Goal: Transaction & Acquisition: Purchase product/service

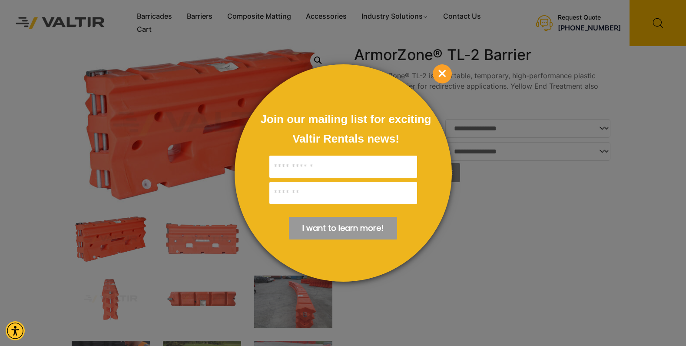
click at [439, 74] on span "×" at bounding box center [442, 73] width 19 height 19
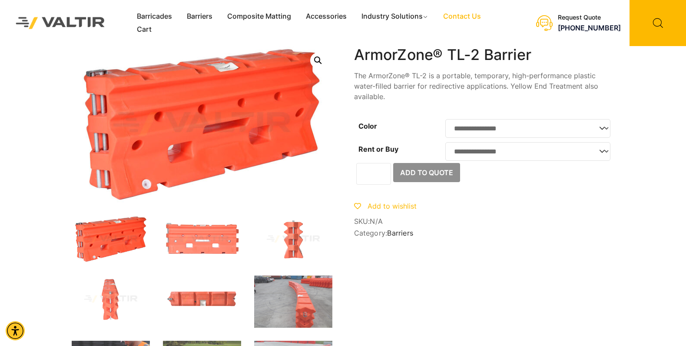
click at [465, 15] on link "Contact Us" at bounding box center [462, 16] width 53 height 13
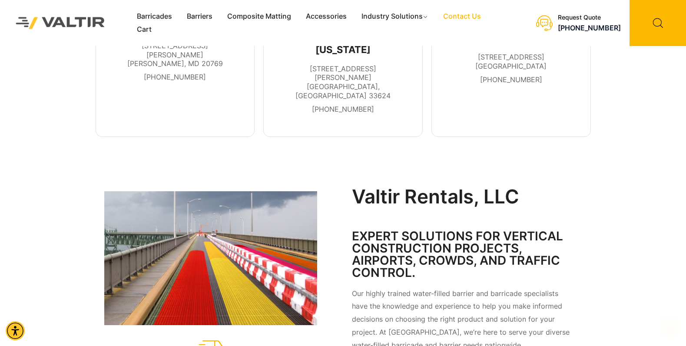
scroll to position [347, 0]
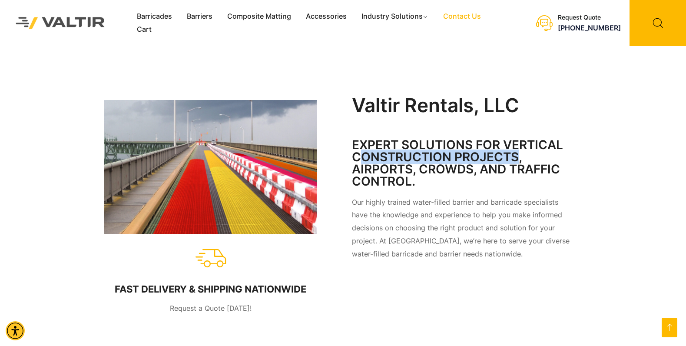
drag, startPoint x: 365, startPoint y: 107, endPoint x: 516, endPoint y: 107, distance: 150.3
click at [516, 139] on h3 "EXPERT SOLUTIONS FOR VERTICAL CONSTRUCTION PROJECTS, AIRPORTS, CROWDS, AND TRAF…" at bounding box center [463, 163] width 222 height 49
click at [440, 139] on h3 "EXPERT SOLUTIONS FOR VERTICAL CONSTRUCTION PROJECTS, AIRPORTS, CROWDS, AND TRAF…" at bounding box center [463, 163] width 222 height 49
click at [490, 139] on h3 "EXPERT SOLUTIONS FOR VERTICAL CONSTRUCTION PROJECTS, AIRPORTS, CROWDS, AND TRAF…" at bounding box center [463, 163] width 222 height 49
click at [549, 139] on h3 "EXPERT SOLUTIONS FOR VERTICAL CONSTRUCTION PROJECTS, AIRPORTS, CROWDS, AND TRAF…" at bounding box center [463, 163] width 222 height 49
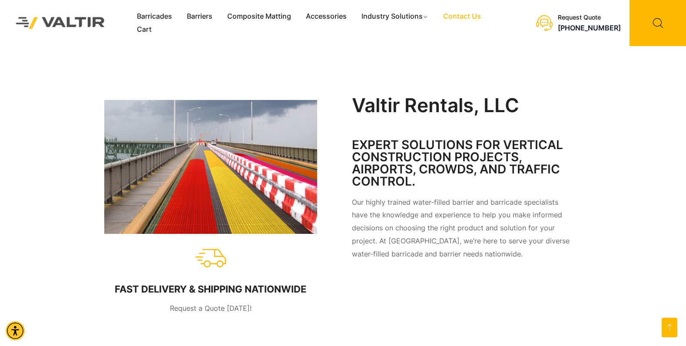
click at [384, 139] on h3 "EXPERT SOLUTIONS FOR VERTICAL CONSTRUCTION PROJECTS, AIRPORTS, CROWDS, AND TRAF…" at bounding box center [463, 163] width 222 height 49
click at [275, 148] on img at bounding box center [210, 167] width 213 height 134
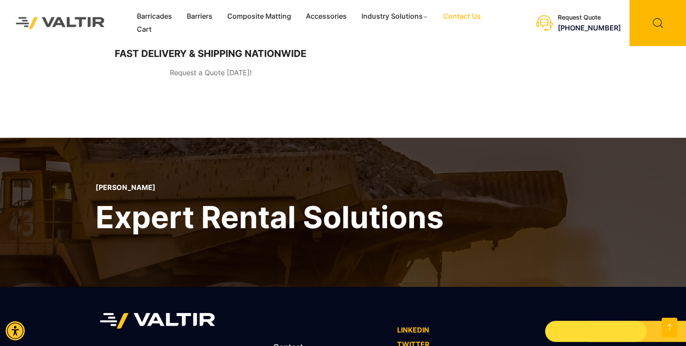
scroll to position [651, 0]
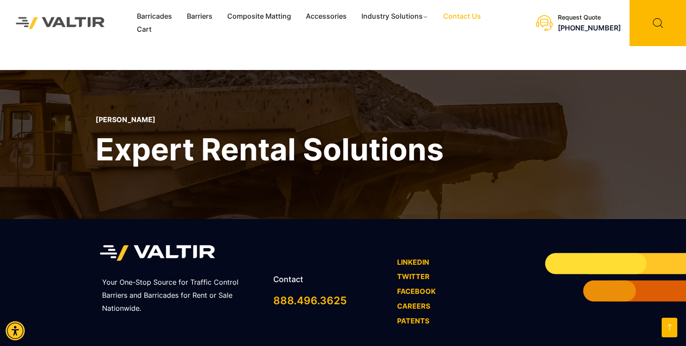
click at [405, 316] on link "PATENTS" at bounding box center [413, 320] width 32 height 9
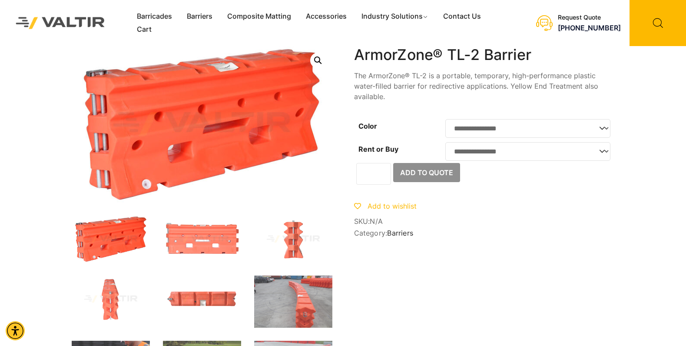
click at [523, 133] on select "**********" at bounding box center [527, 128] width 165 height 19
click at [516, 208] on div "Add to wishlist" at bounding box center [484, 206] width 261 height 13
click at [488, 224] on span "SKU: N/A" at bounding box center [484, 221] width 261 height 8
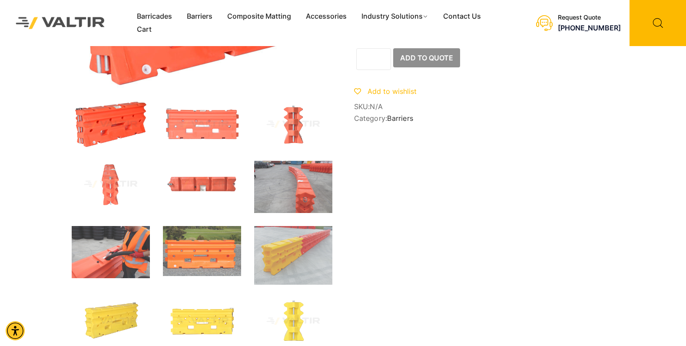
scroll to position [130, 0]
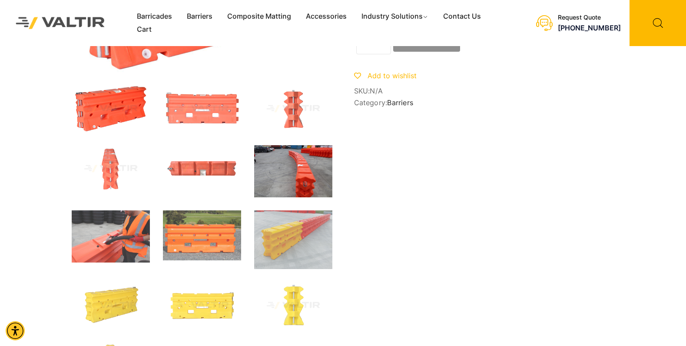
click at [288, 175] on img at bounding box center [293, 171] width 78 height 52
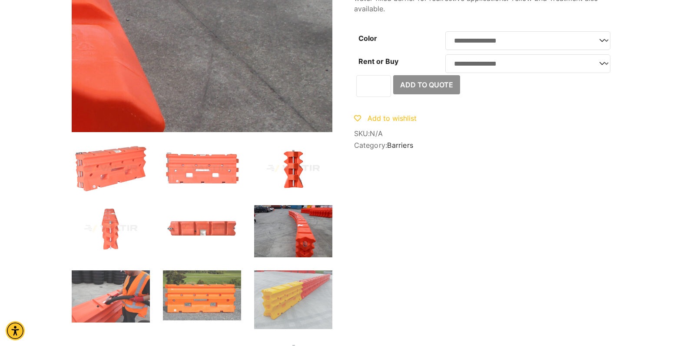
scroll to position [0, 0]
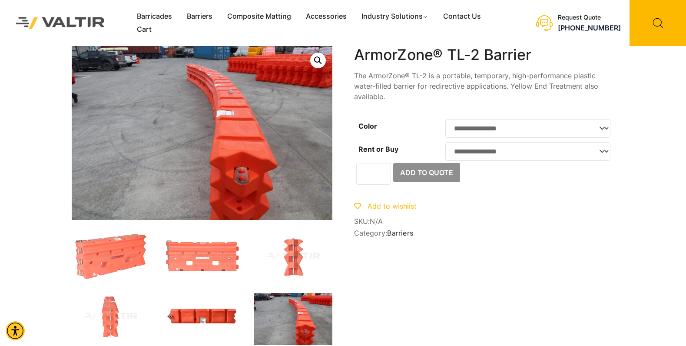
click at [200, 316] on img at bounding box center [202, 316] width 78 height 47
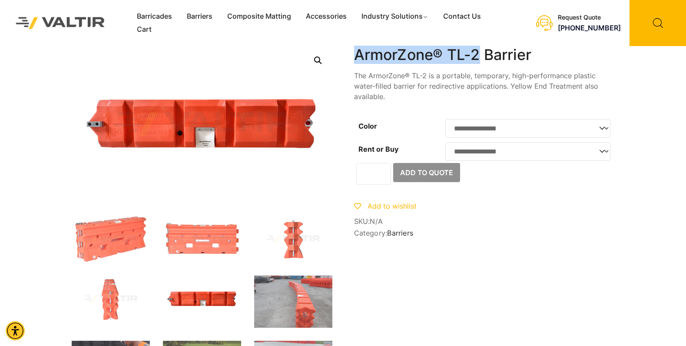
drag, startPoint x: 354, startPoint y: 54, endPoint x: 481, endPoint y: 57, distance: 127.3
click at [481, 57] on h1 "ArmorZone® TL-2 Barrier" at bounding box center [484, 55] width 261 height 18
copy h1 "ArmorZone® TL-2"
